Goal: Information Seeking & Learning: Learn about a topic

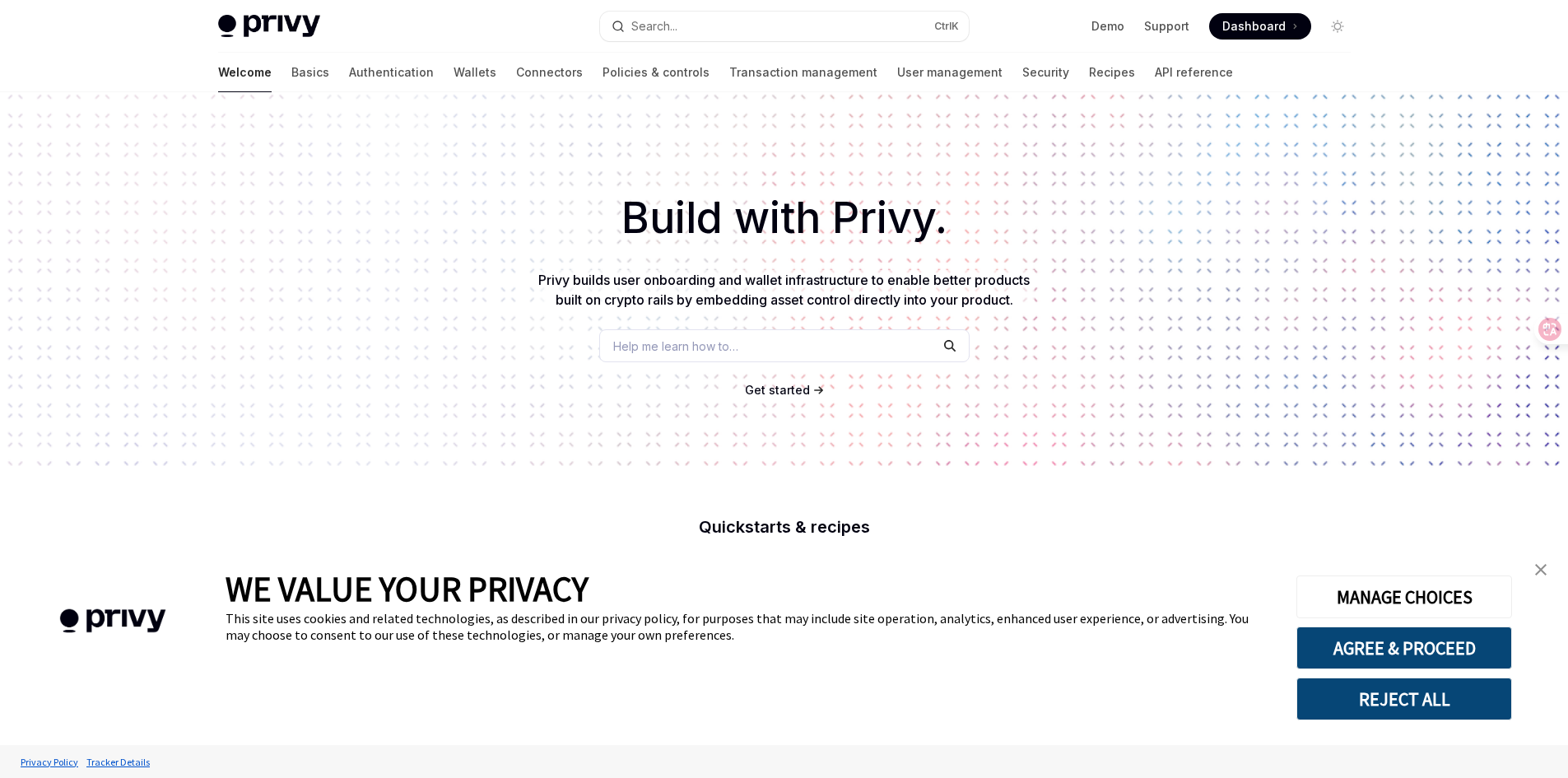
type textarea "*"
click at [1250, 34] on span at bounding box center [1260, 26] width 102 height 26
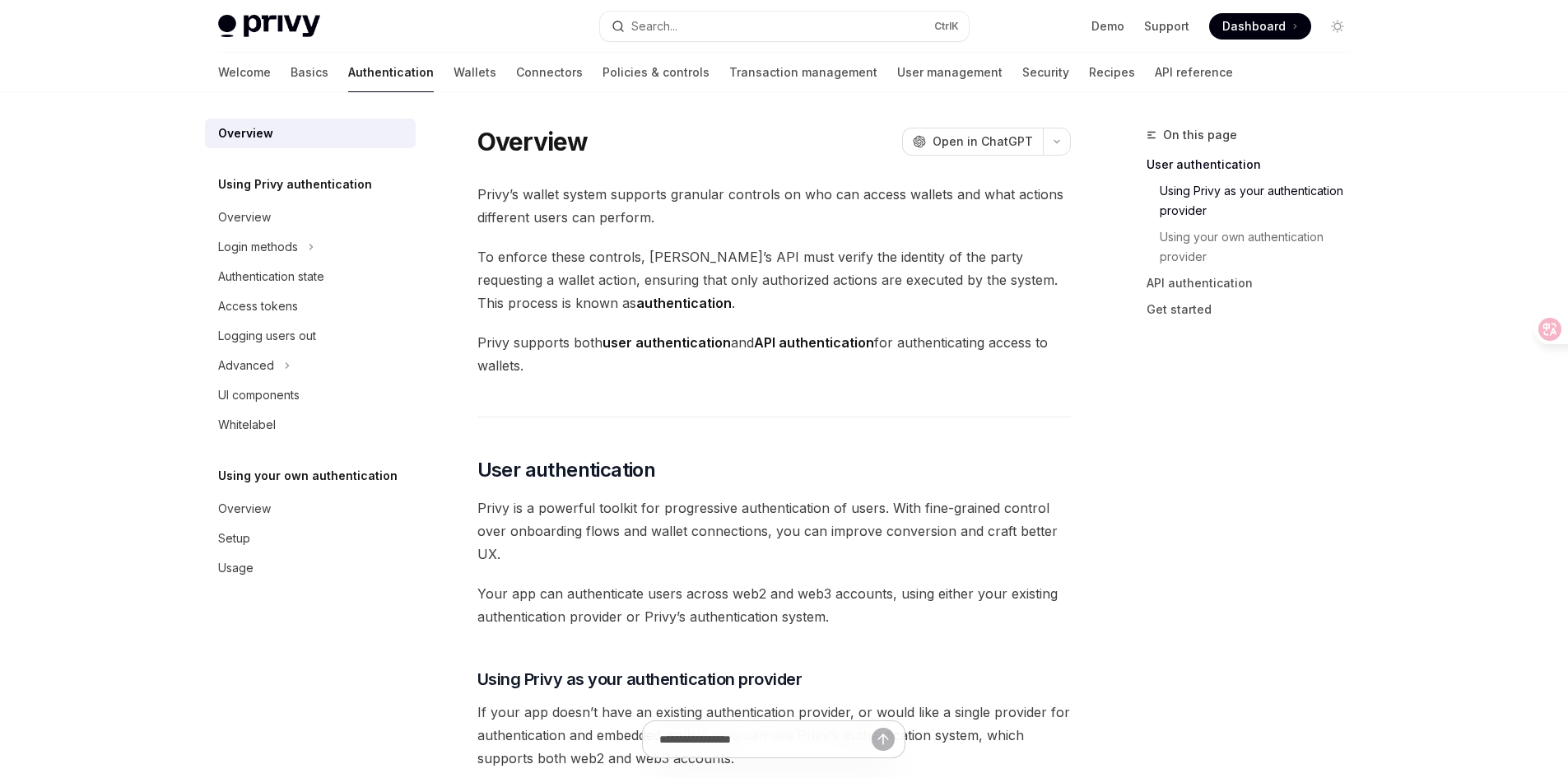
type textarea "*"
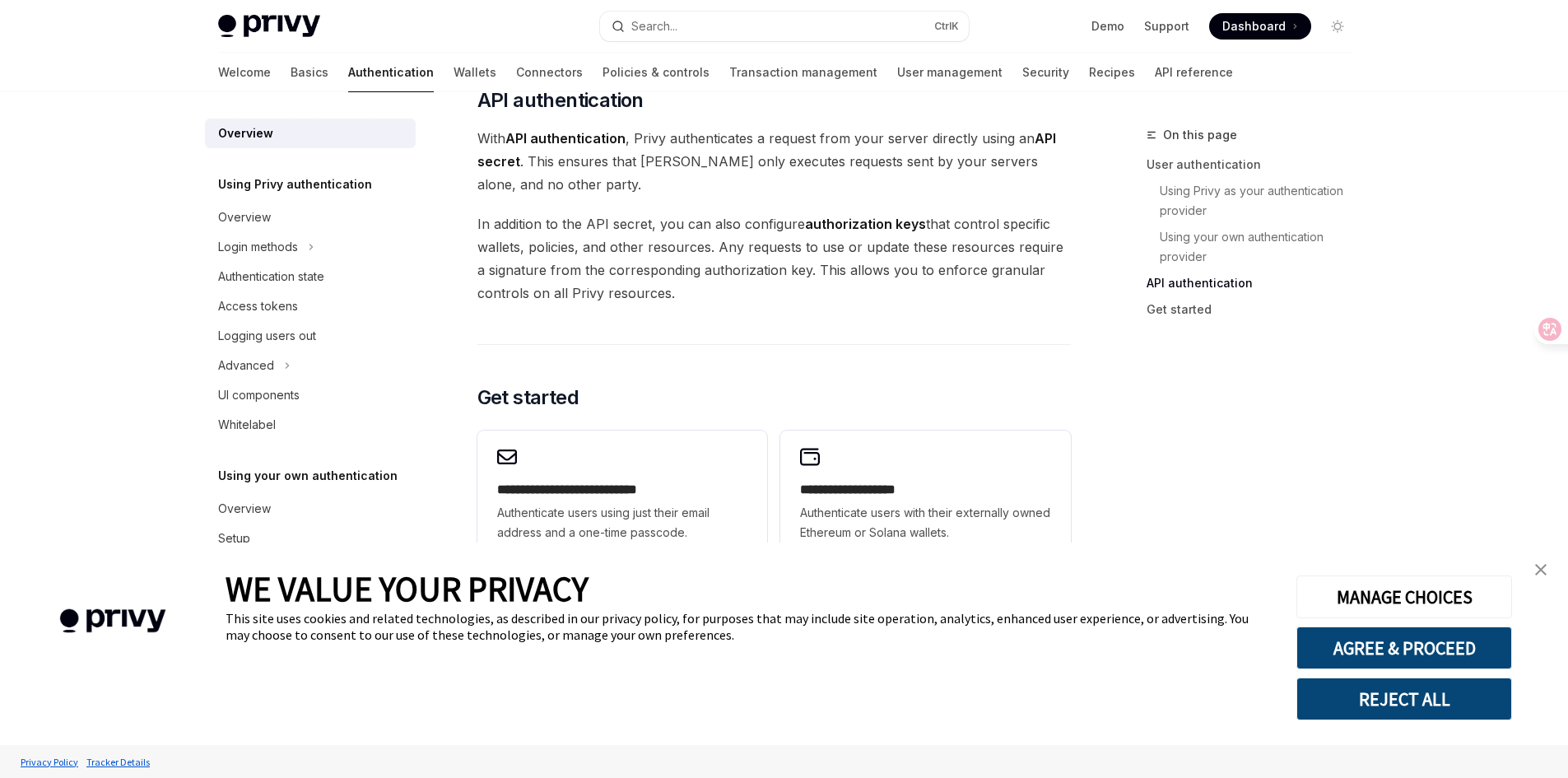
scroll to position [1309, 0]
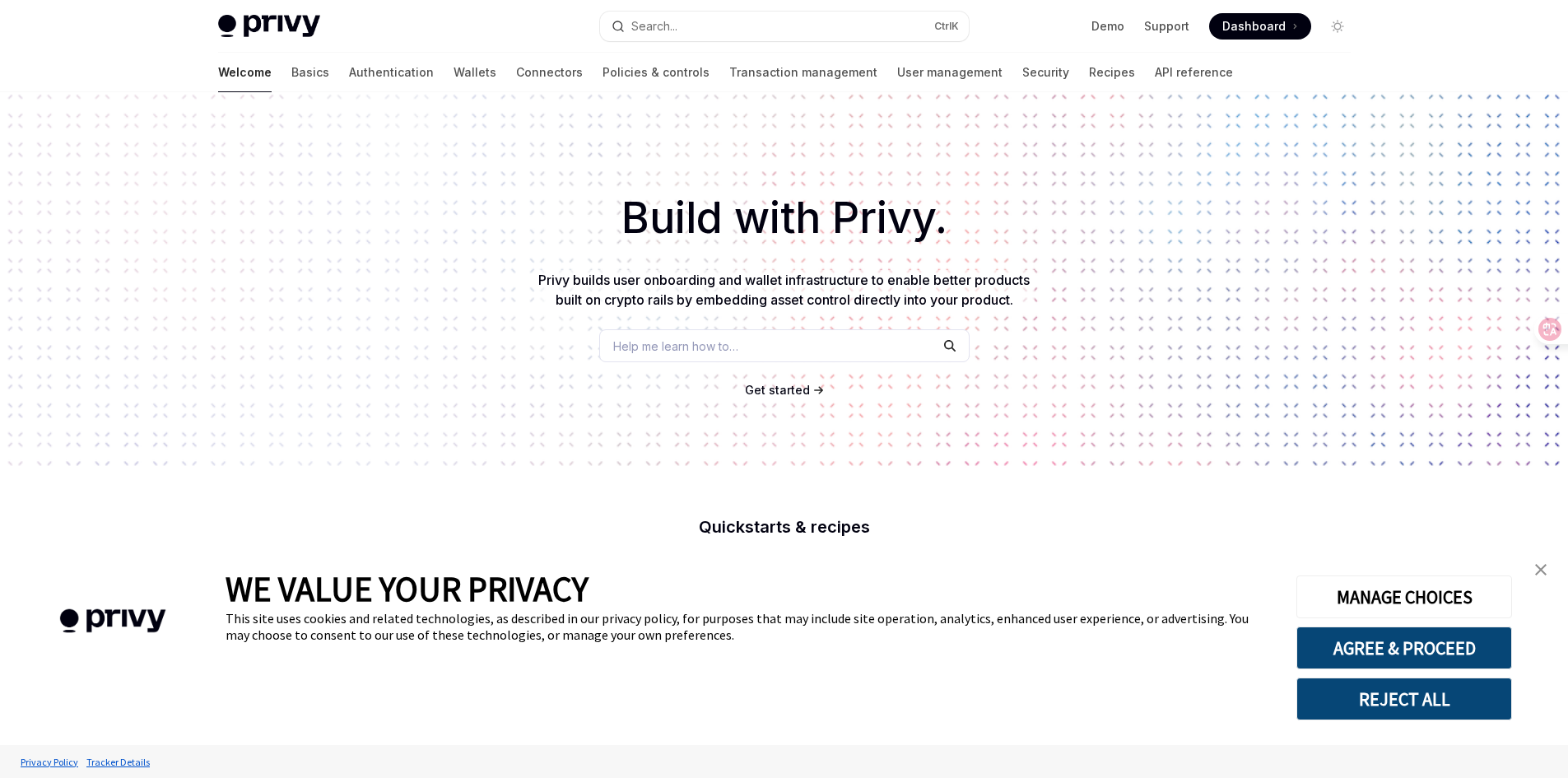
type textarea "*"
click at [1248, 30] on span "Dashboard" at bounding box center [1253, 26] width 63 height 16
